Goal: Information Seeking & Learning: Learn about a topic

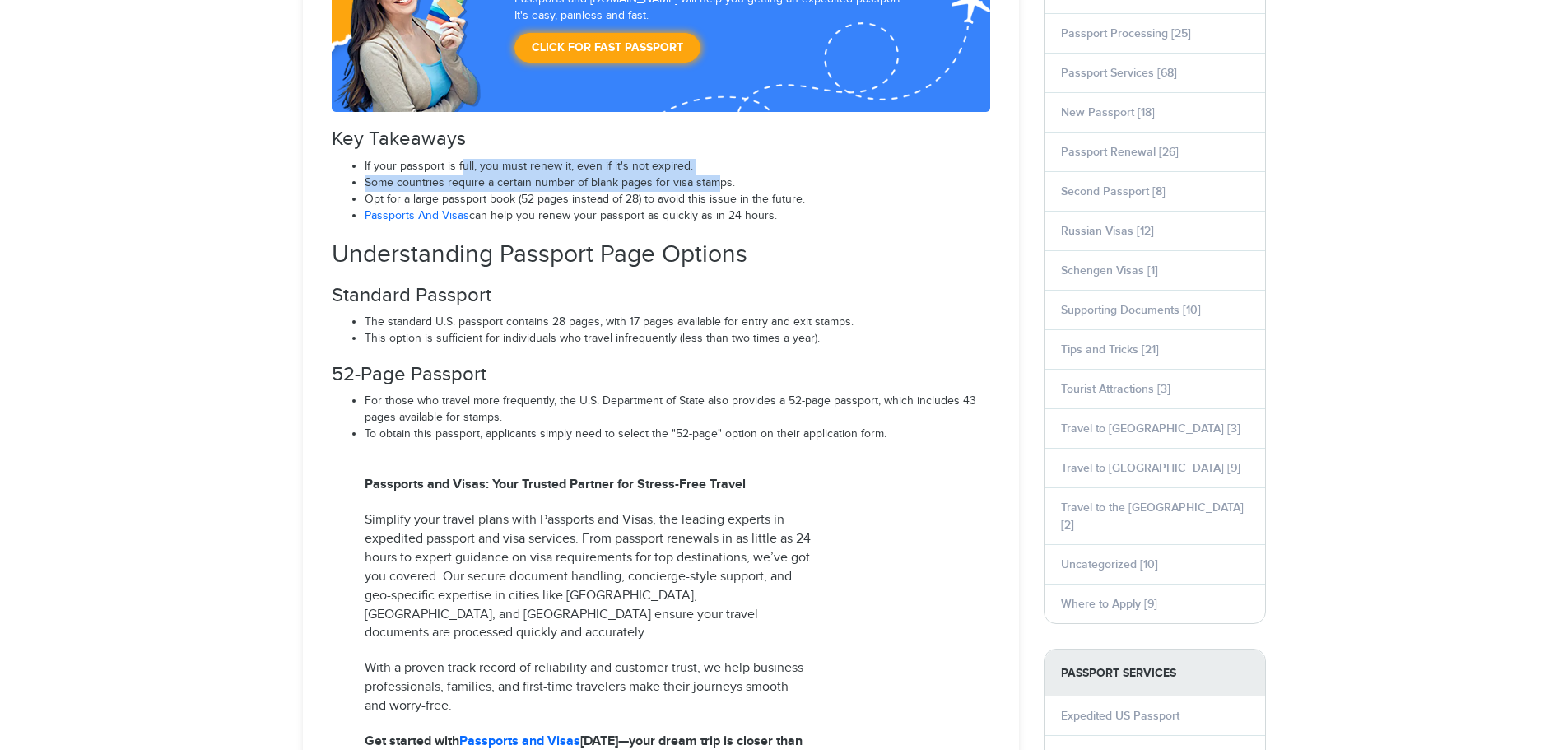
drag, startPoint x: 461, startPoint y: 156, endPoint x: 775, endPoint y: 200, distance: 317.1
click at [783, 201] on span "Opt for a large passport book (52 pages instead of 28) to avoid this issue in t…" at bounding box center [585, 199] width 441 height 13
select select "**********"
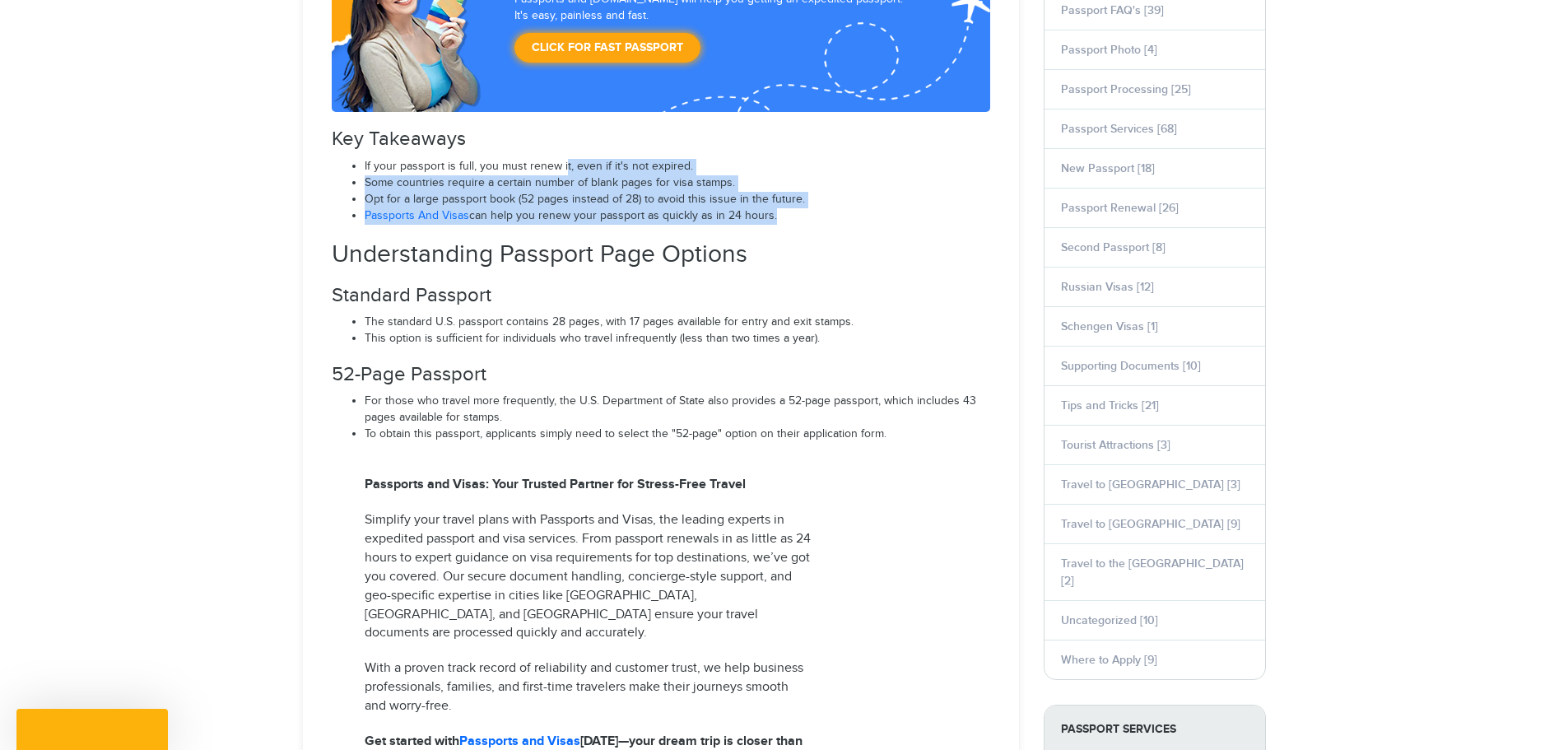
drag, startPoint x: 619, startPoint y: 179, endPoint x: 786, endPoint y: 215, distance: 170.8
click at [777, 212] on ul "If your passport is full, you must renew it, even if it's not expired. Some cou…" at bounding box center [661, 192] width 658 height 66
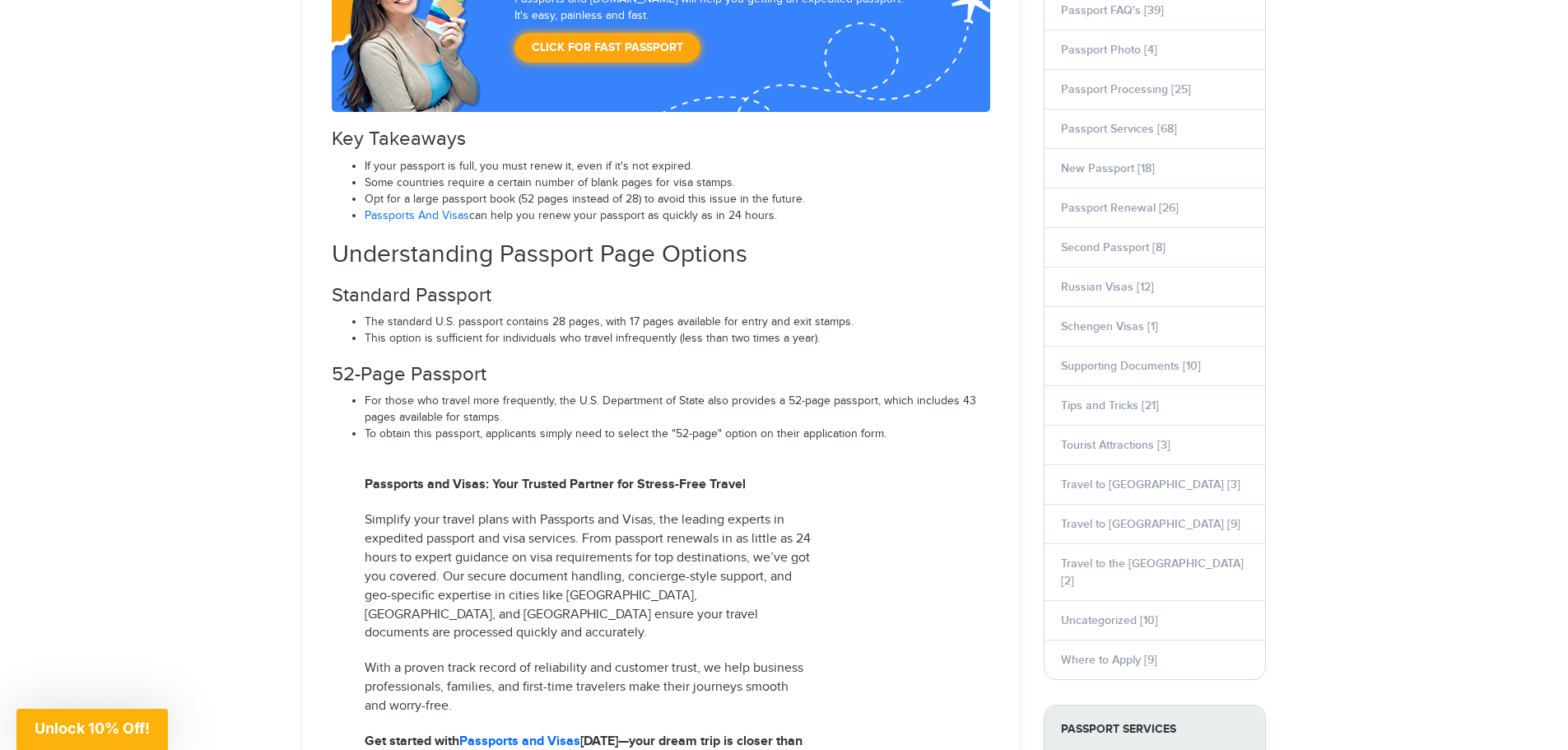
drag, startPoint x: 782, startPoint y: 211, endPoint x: 484, endPoint y: 160, distance: 302.3
click at [486, 159] on ul "If your passport is full, you must renew it, even if it's not expired. Some cou…" at bounding box center [661, 192] width 658 height 66
click at [483, 160] on span "If your passport is full, you must renew it, even if it's not expired." at bounding box center [529, 166] width 328 height 13
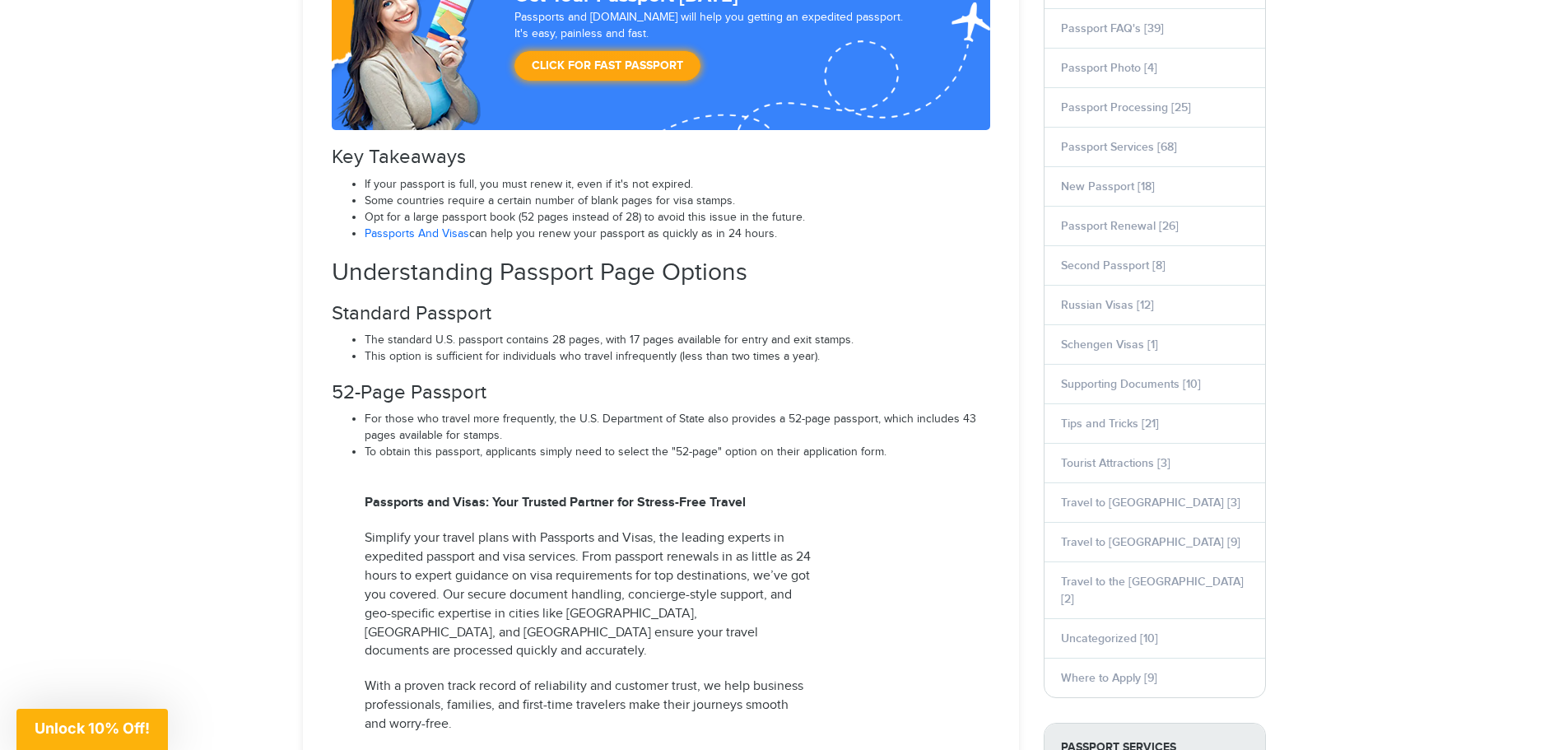
drag, startPoint x: 81, startPoint y: 202, endPoint x: 86, endPoint y: 179, distance: 23.5
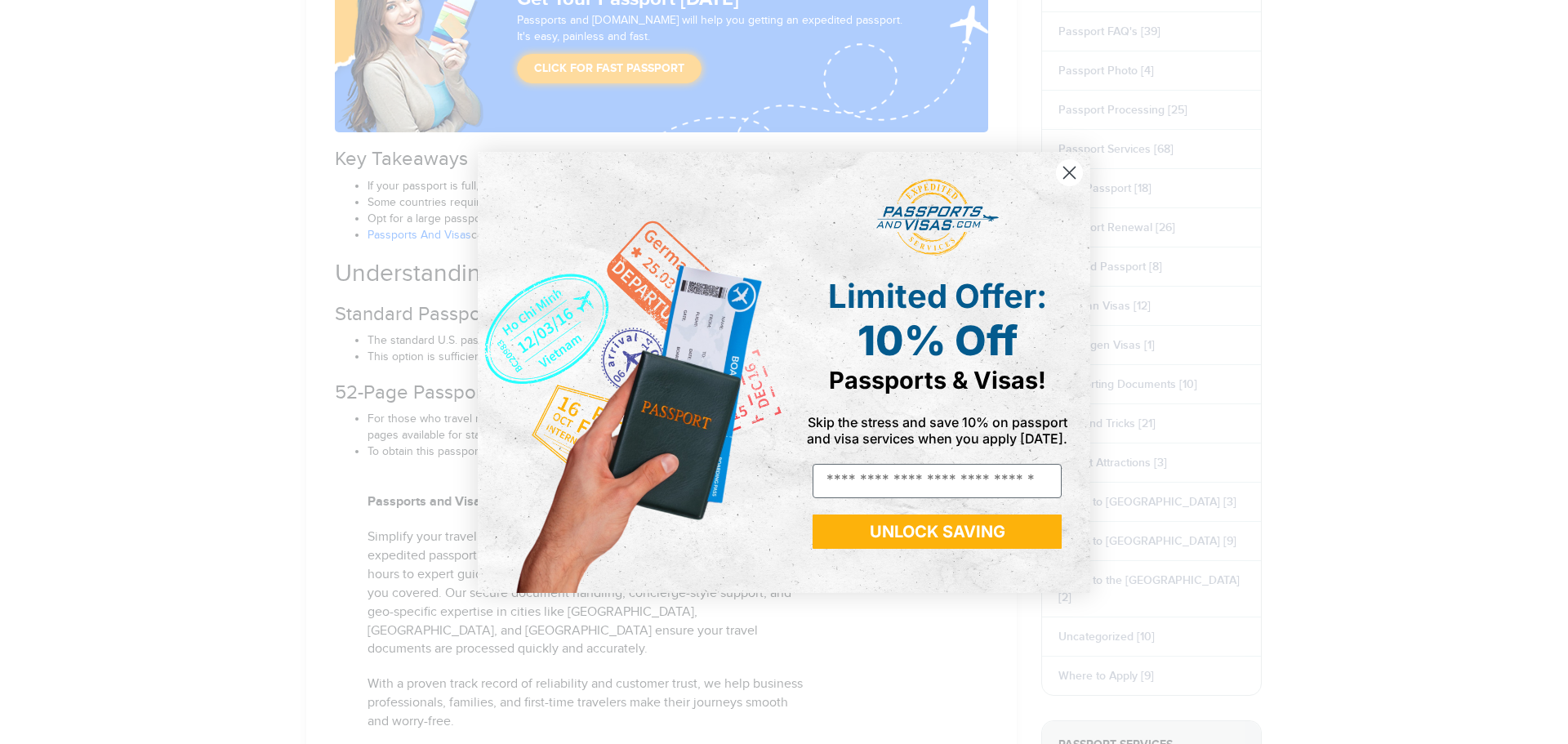
click at [1064, 177] on icon "Close dialog" at bounding box center [1069, 173] width 28 height 28
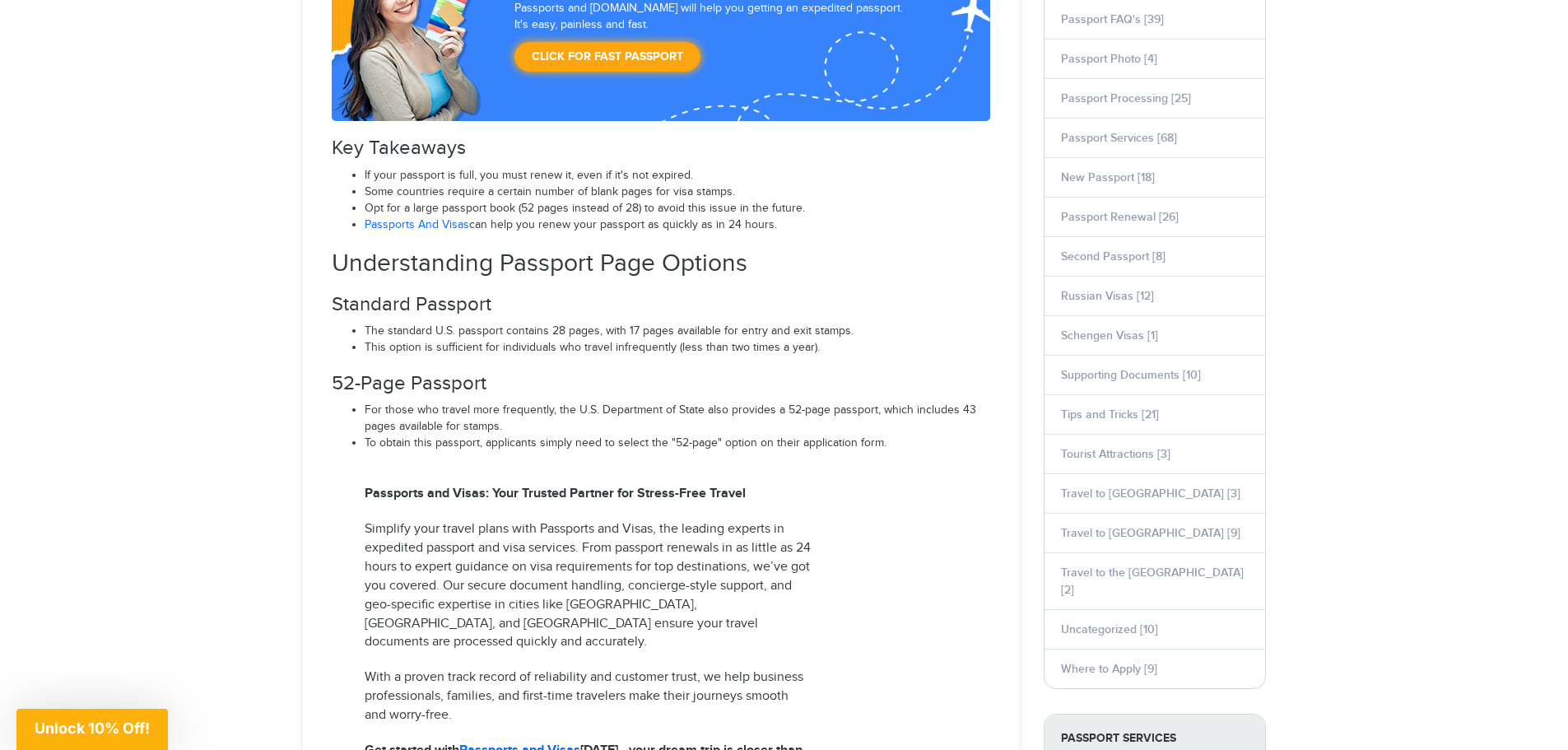
scroll to position [881, 0]
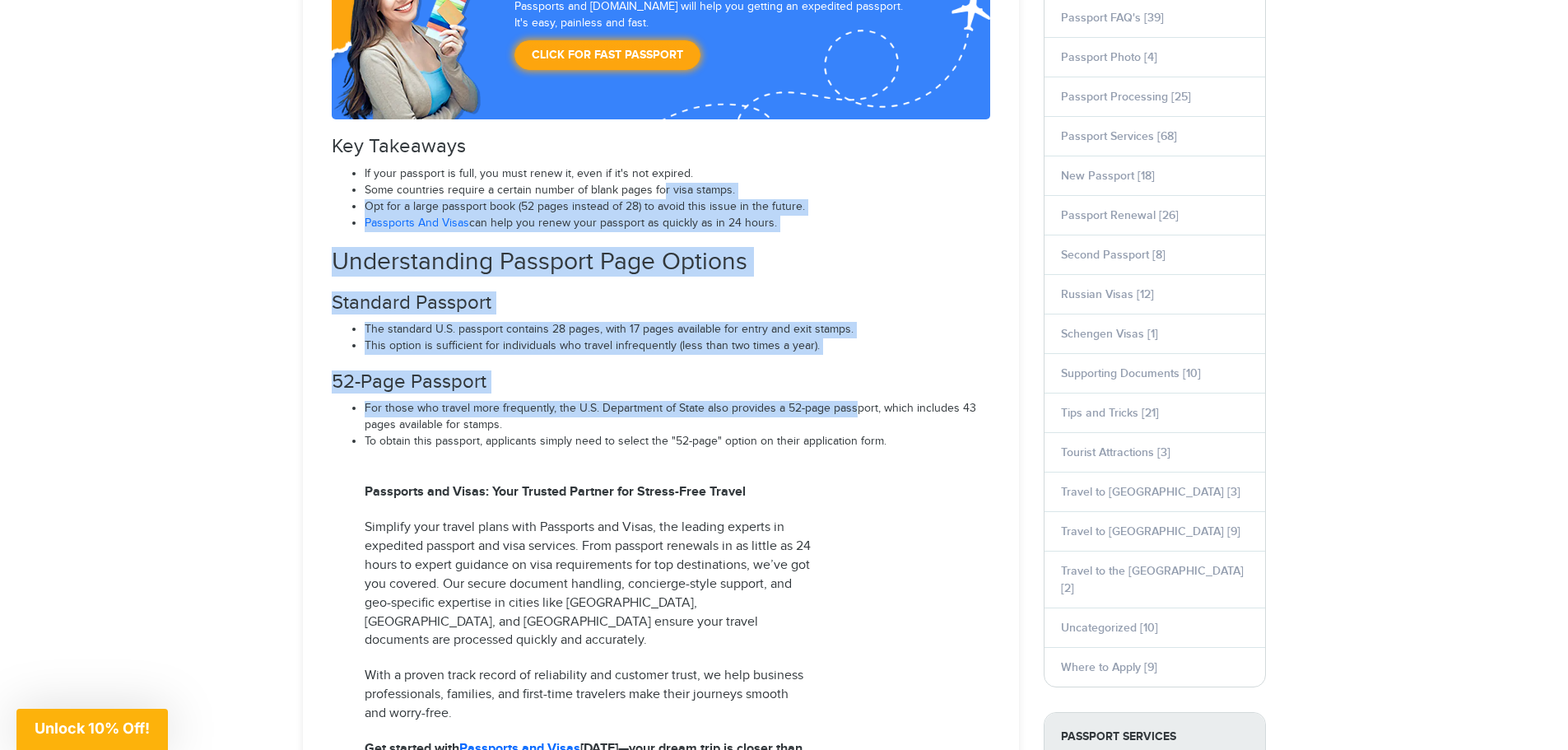
drag, startPoint x: 673, startPoint y: 229, endPoint x: 850, endPoint y: 397, distance: 244.0
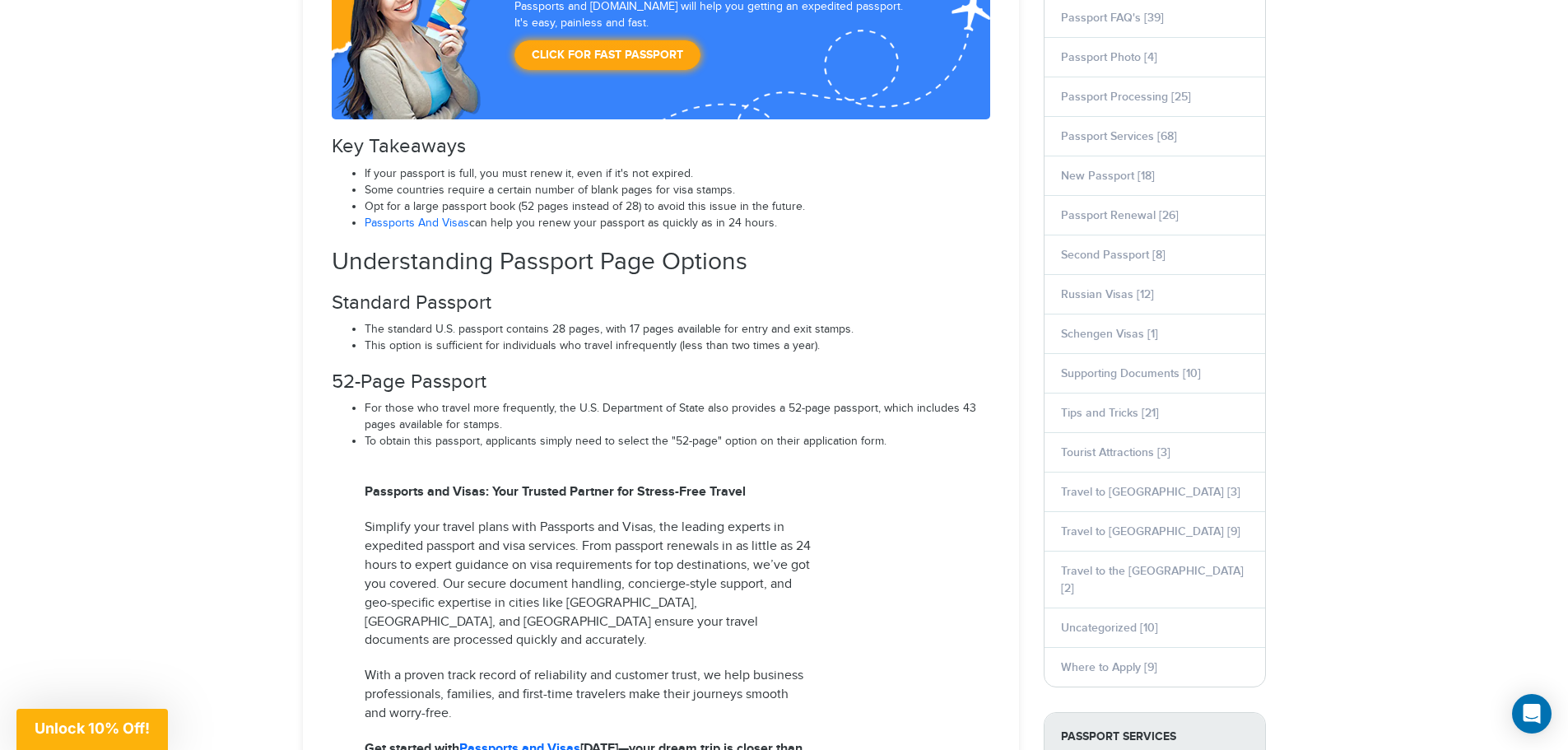
click at [500, 136] on h3 "Key Takeaways" at bounding box center [661, 146] width 658 height 22
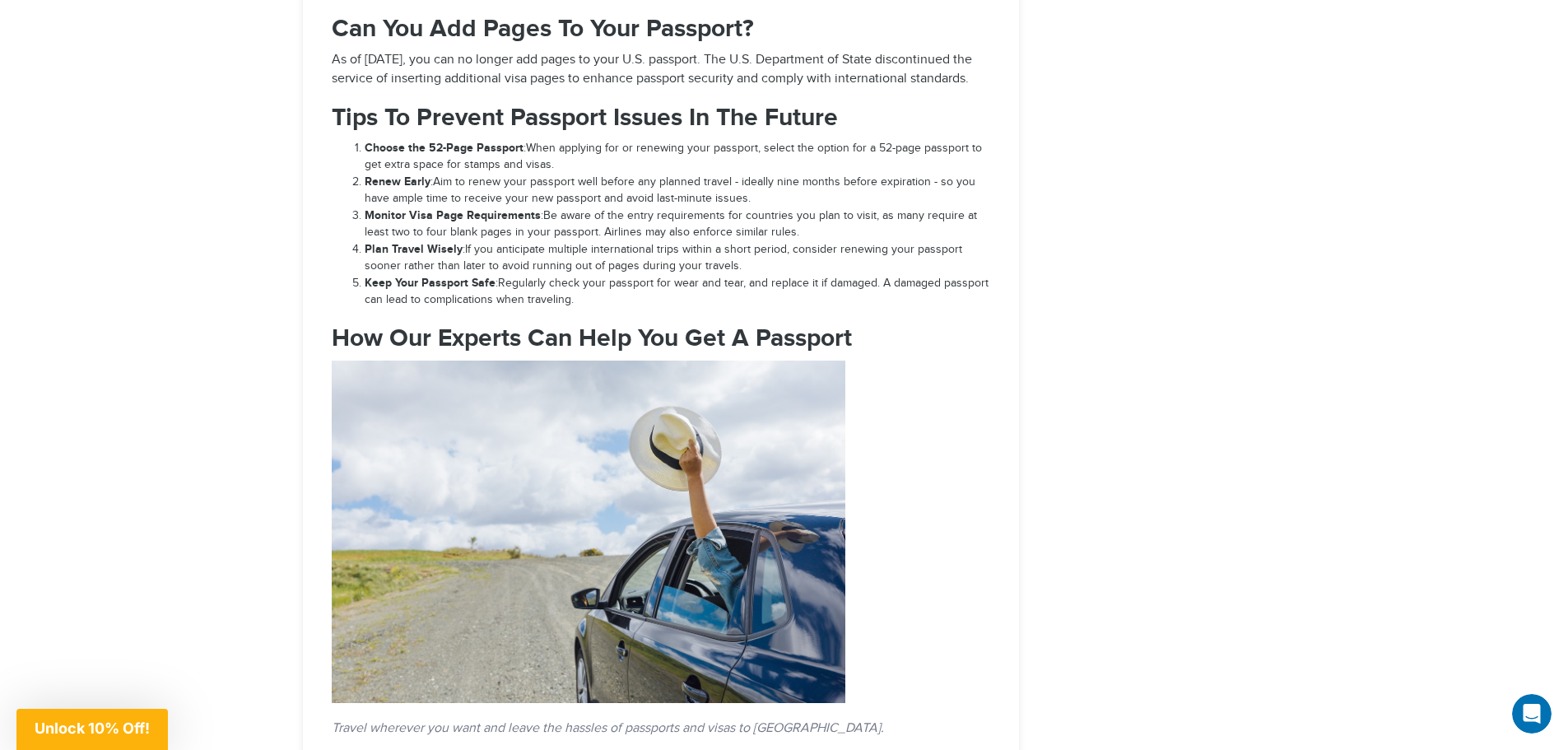
scroll to position [0, 0]
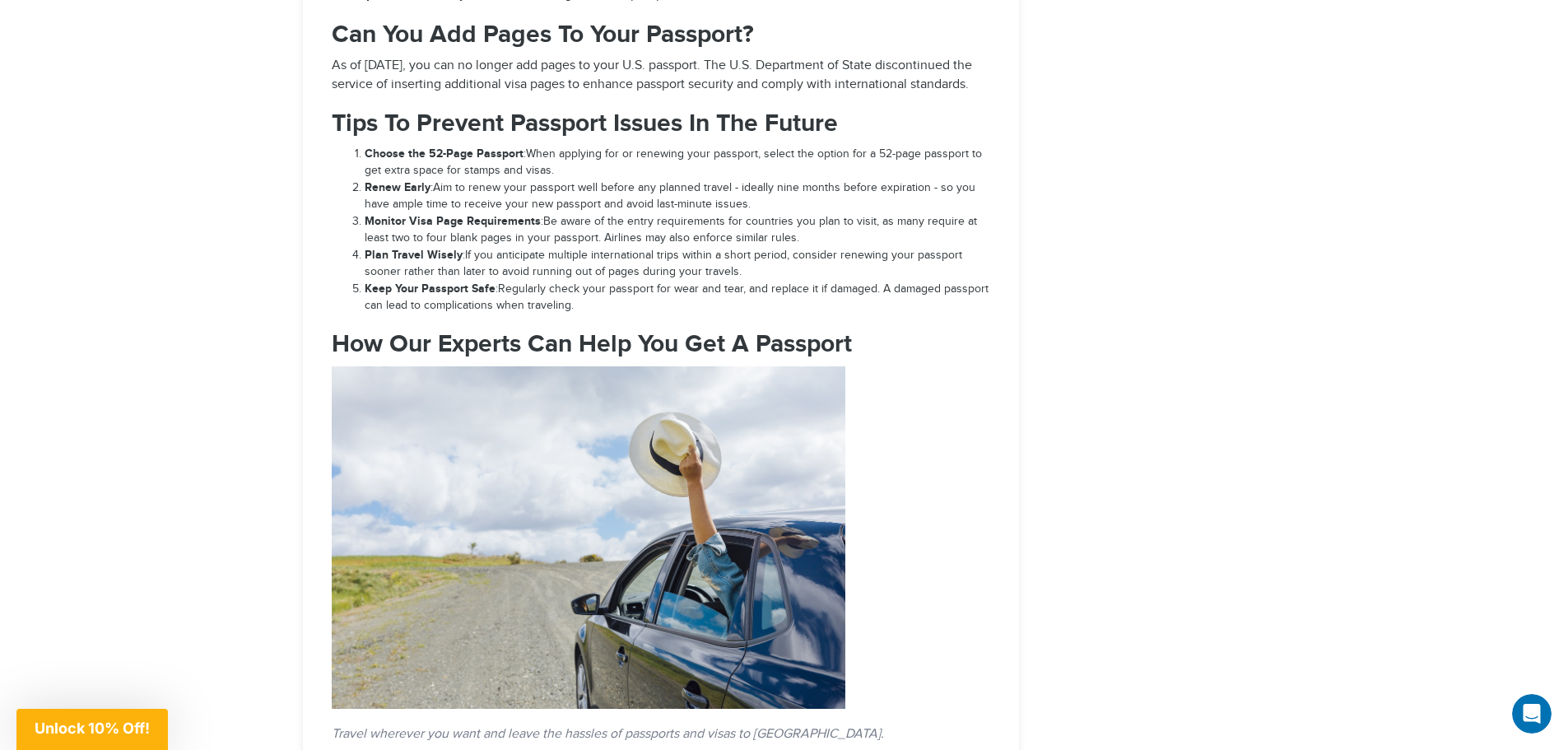
drag, startPoint x: 101, startPoint y: 205, endPoint x: 109, endPoint y: 184, distance: 22.5
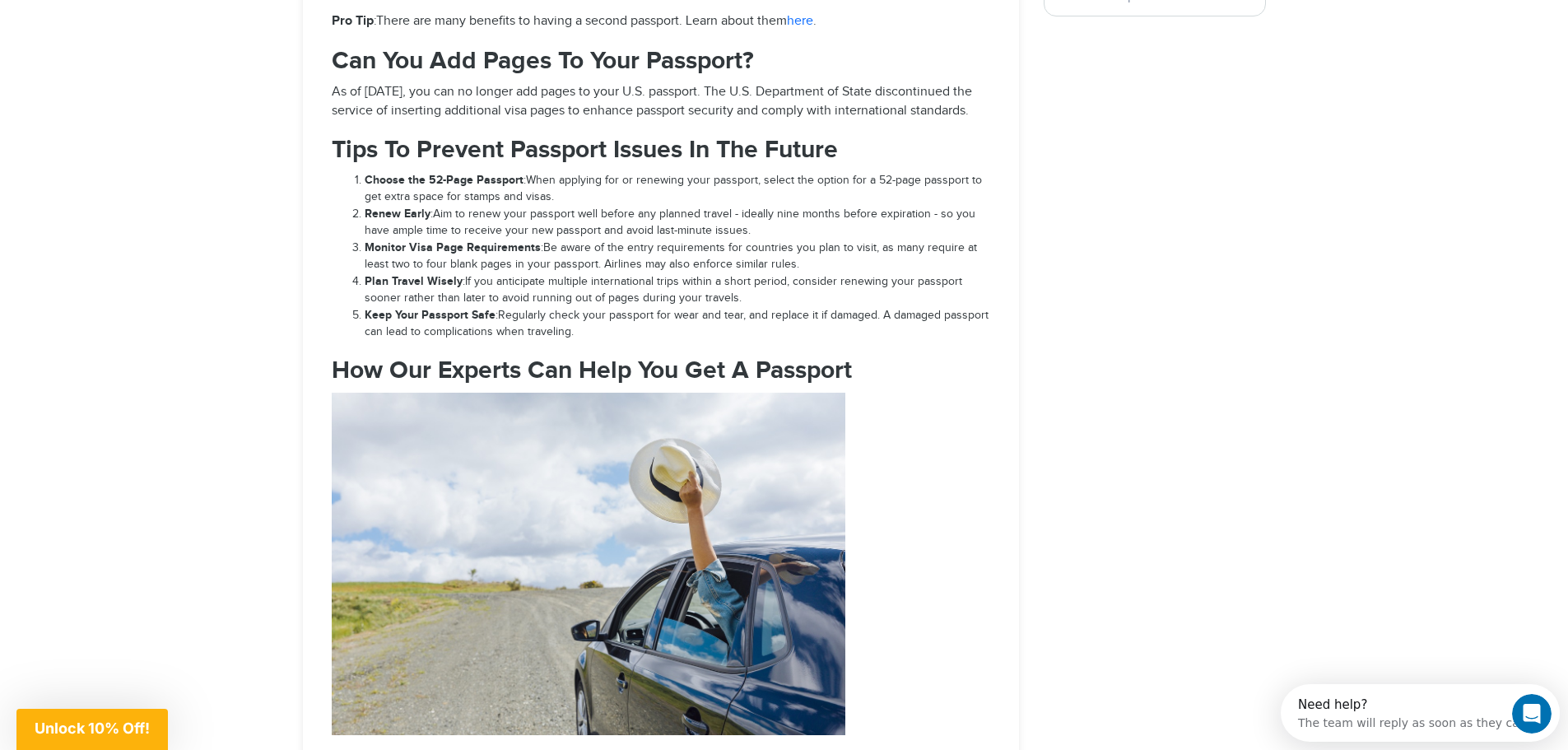
drag, startPoint x: 109, startPoint y: 184, endPoint x: 124, endPoint y: 153, distance: 34.4
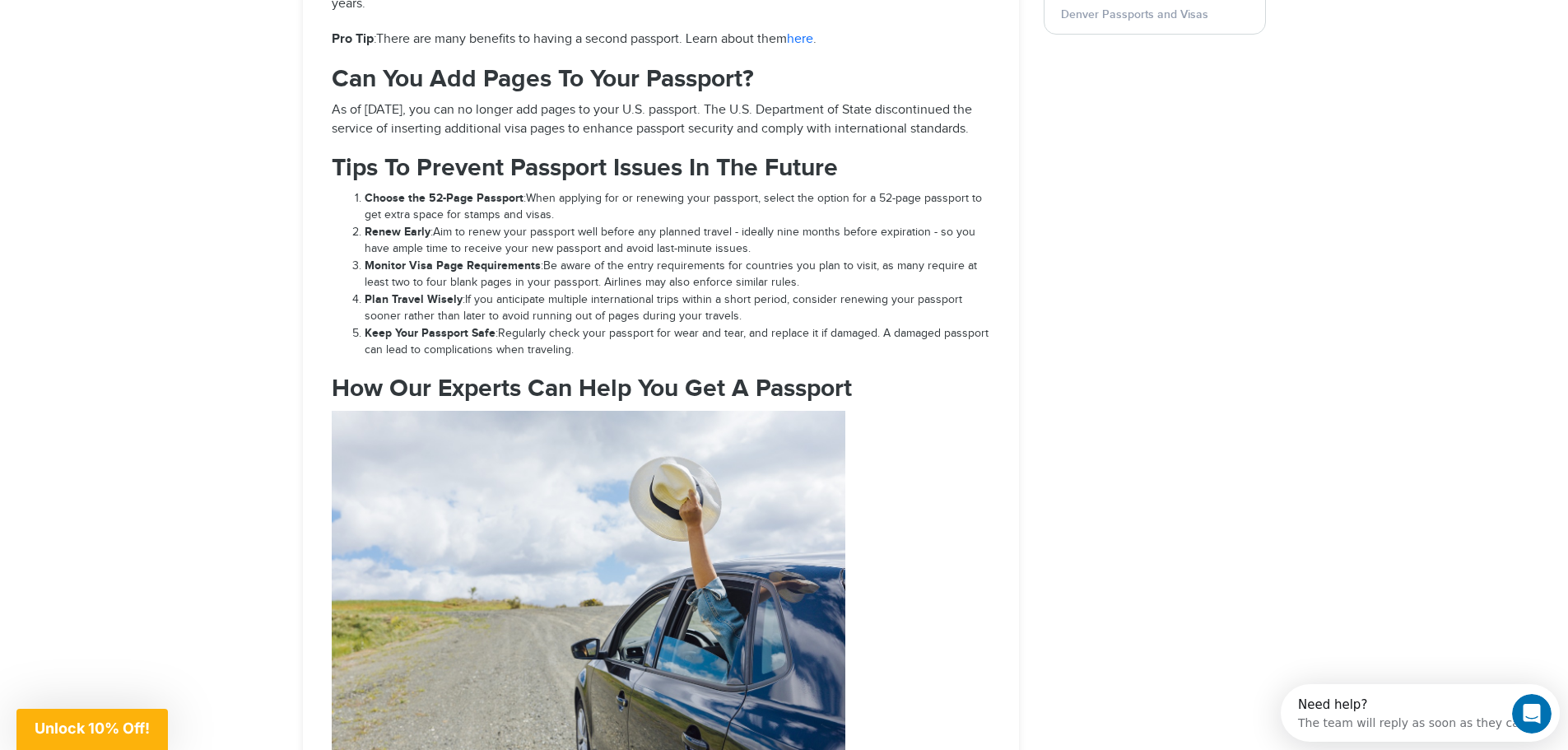
scroll to position [2377, 0]
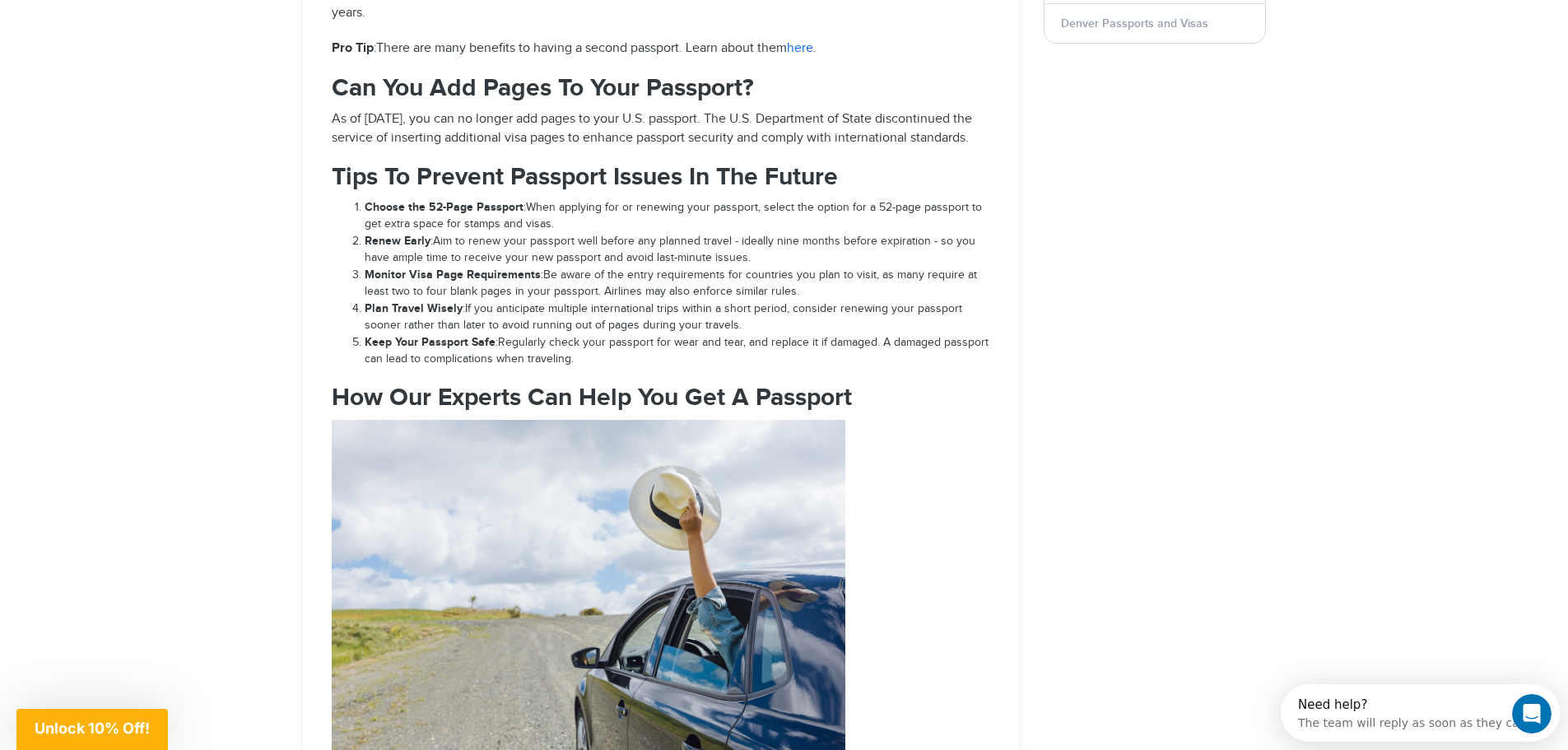
drag, startPoint x: 95, startPoint y: 234, endPoint x: 115, endPoint y: 195, distance: 43.8
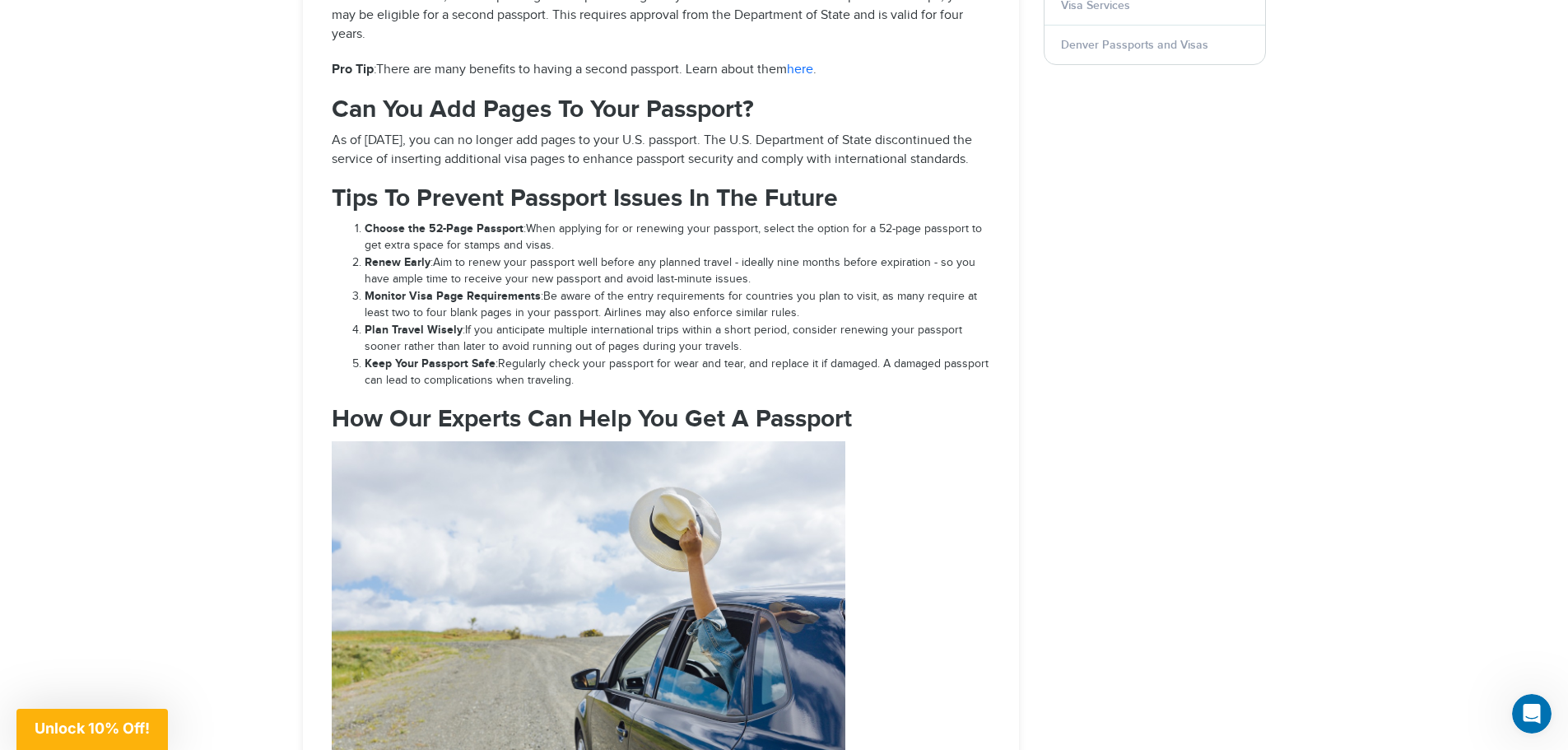
drag, startPoint x: 87, startPoint y: 264, endPoint x: 100, endPoint y: 234, distance: 32.7
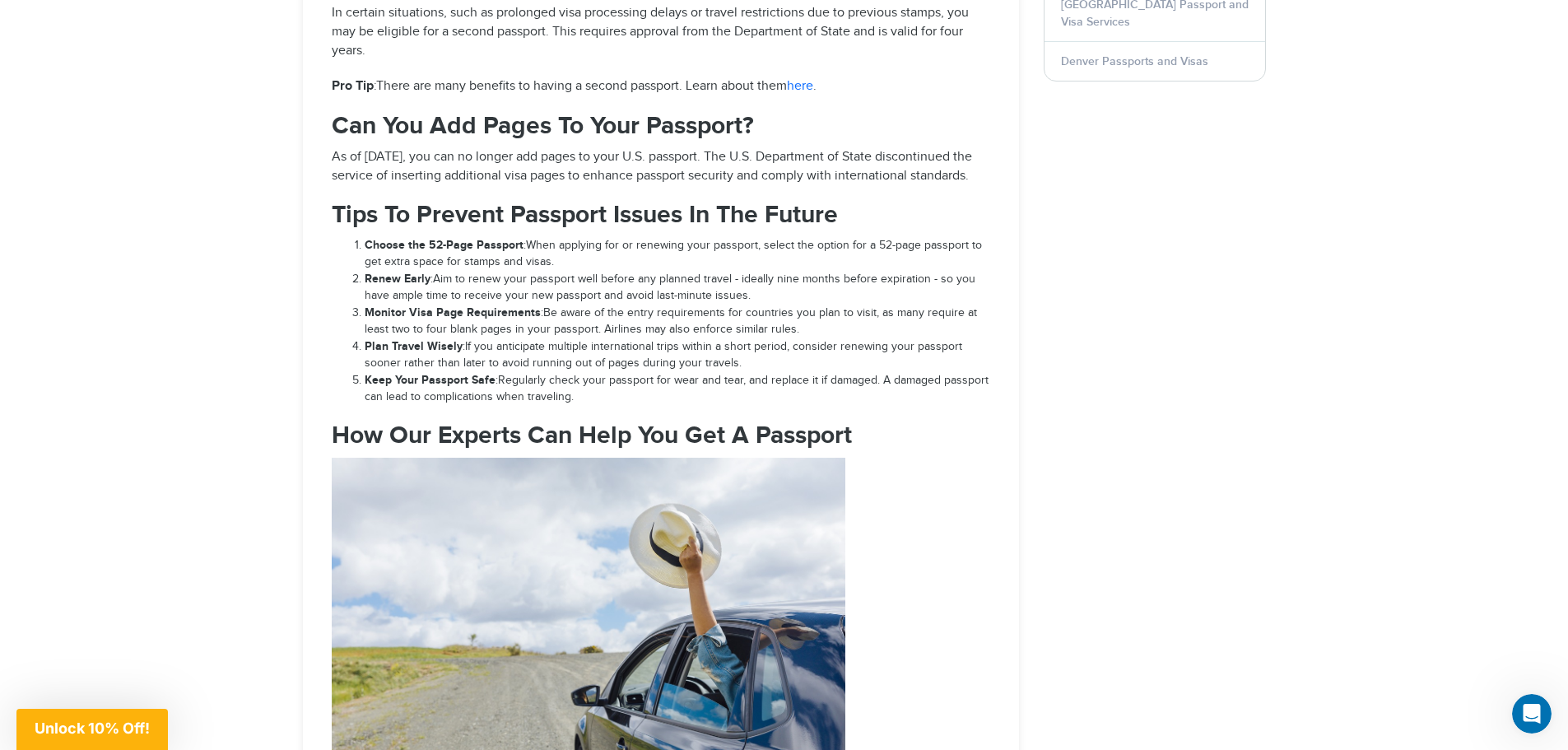
drag, startPoint x: 120, startPoint y: 333, endPoint x: 123, endPoint y: 313, distance: 20.2
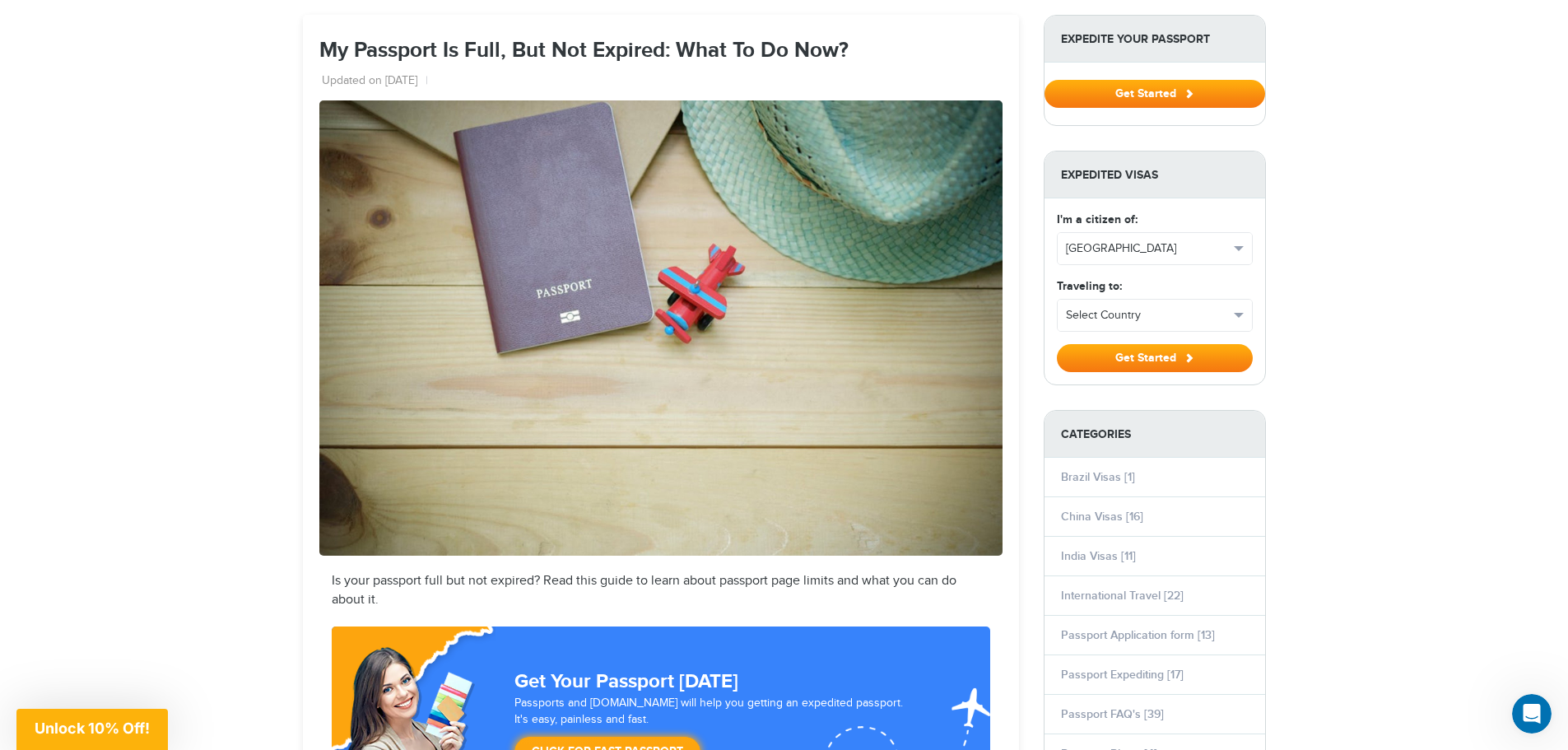
scroll to position [0, 0]
